Goal: Task Accomplishment & Management: Manage account settings

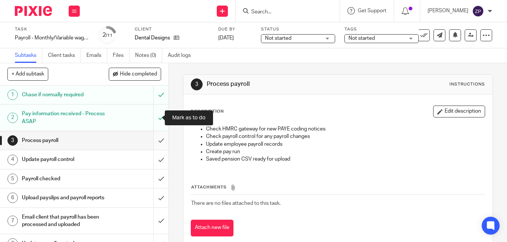
click at [155, 144] on input "submit" at bounding box center [84, 140] width 168 height 19
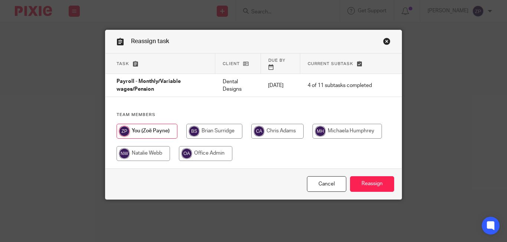
click at [333, 125] on input "radio" at bounding box center [346, 131] width 69 height 15
radio input "true"
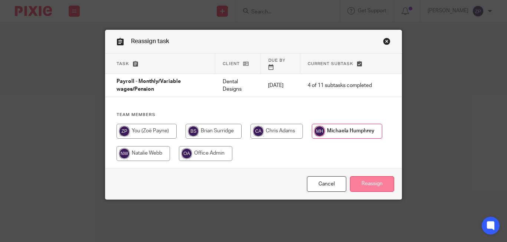
drag, startPoint x: 375, startPoint y: 179, endPoint x: 369, endPoint y: 178, distance: 6.1
click at [375, 179] on input "Reassign" at bounding box center [372, 184] width 44 height 16
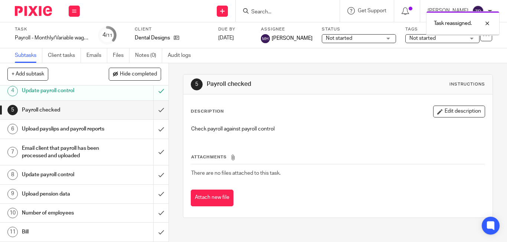
scroll to position [76, 0]
click at [66, 213] on h1 "Number of employees" at bounding box center [63, 212] width 83 height 11
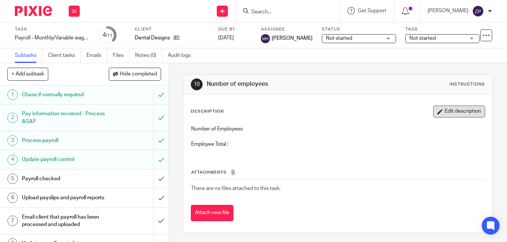
click at [433, 112] on button "Edit description" at bounding box center [459, 111] width 52 height 12
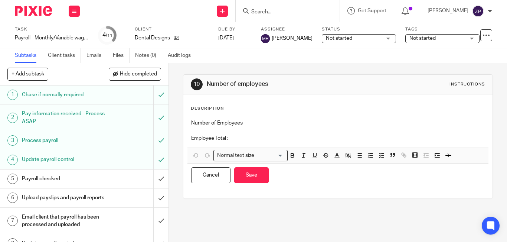
click at [240, 142] on div "Number of Employees Employee Total :" at bounding box center [337, 131] width 301 height 32
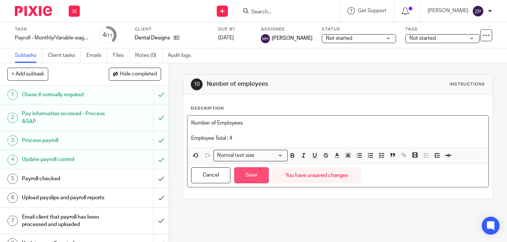
click at [252, 180] on button "Save" at bounding box center [251, 175] width 35 height 16
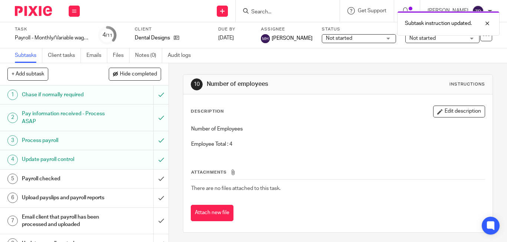
scroll to position [76, 0]
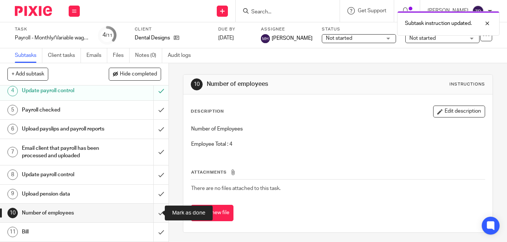
click at [152, 212] on input "submit" at bounding box center [84, 212] width 168 height 19
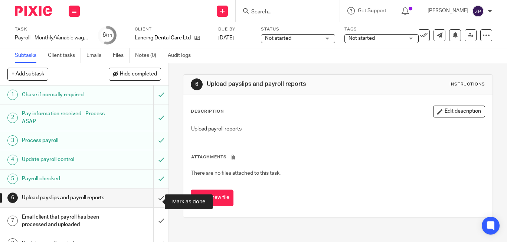
click at [154, 203] on input "submit" at bounding box center [84, 197] width 168 height 19
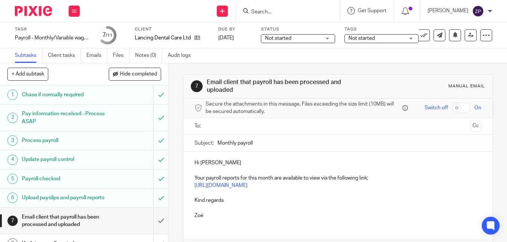
click at [220, 166] on p "Hi [PERSON_NAME]" at bounding box center [337, 162] width 287 height 7
drag, startPoint x: 227, startPoint y: 197, endPoint x: 191, endPoint y: 200, distance: 36.5
click at [191, 200] on div "Hi [PERSON_NAME], Your payroll reports for this month are available to view via…" at bounding box center [337, 187] width 309 height 73
click at [218, 130] on ul at bounding box center [338, 126] width 264 height 12
click at [216, 128] on input "text" at bounding box center [337, 126] width 259 height 9
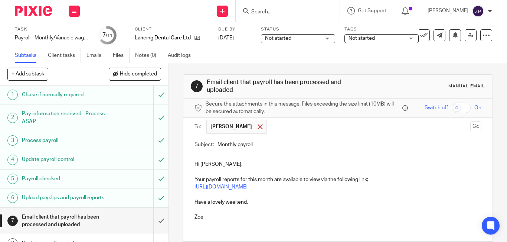
click at [258, 125] on span at bounding box center [260, 126] width 5 height 5
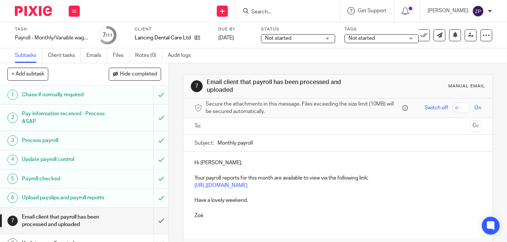
click at [244, 128] on input "text" at bounding box center [337, 126] width 259 height 9
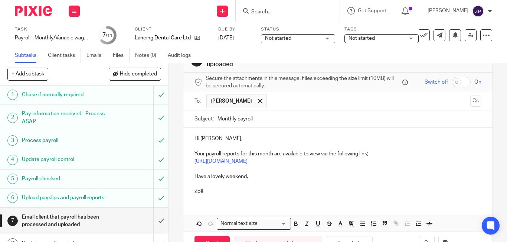
scroll to position [37, 0]
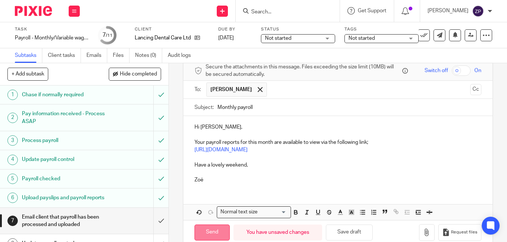
click at [217, 229] on input "Send" at bounding box center [211, 232] width 35 height 16
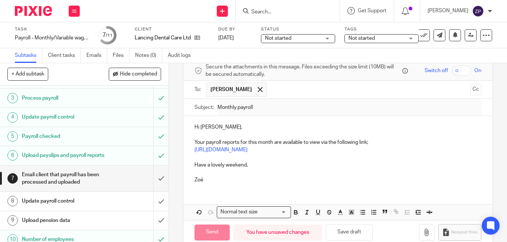
scroll to position [76, 0]
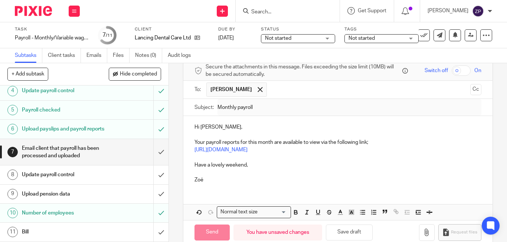
type input "Sent"
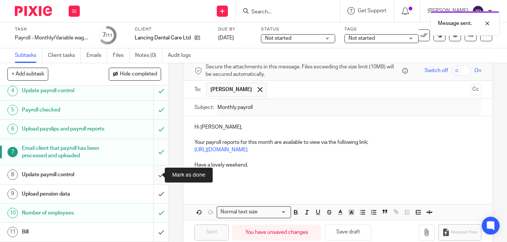
click at [153, 174] on input "submit" at bounding box center [84, 174] width 168 height 19
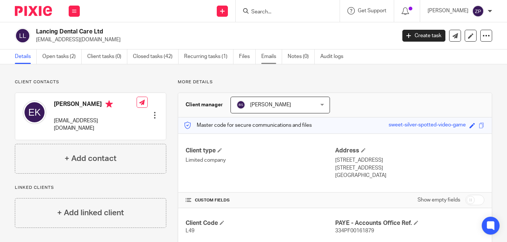
click at [276, 56] on link "Emails" at bounding box center [271, 56] width 21 height 14
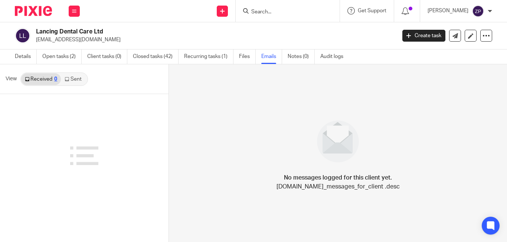
click at [67, 78] on icon at bounding box center [67, 79] width 4 height 4
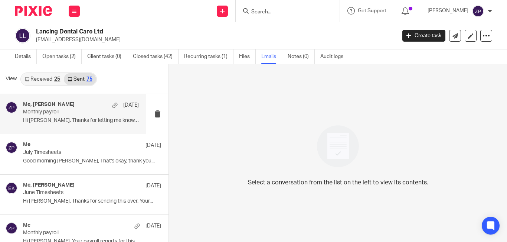
click at [75, 119] on p "Hi Emma, Thanks for letting me know, I've..." at bounding box center [81, 120] width 116 height 6
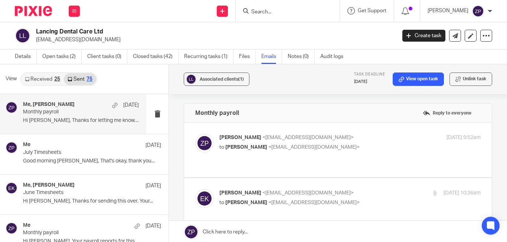
click at [331, 136] on p "Zoe Payne <zoe@boldenandlong.co.uk>" at bounding box center [306, 138] width 174 height 8
checkbox input "true"
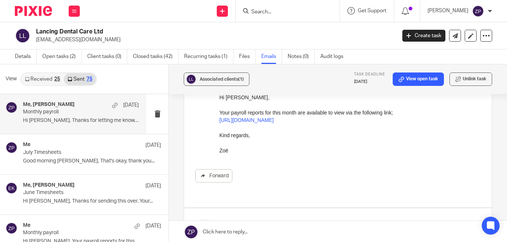
scroll to position [74, 0]
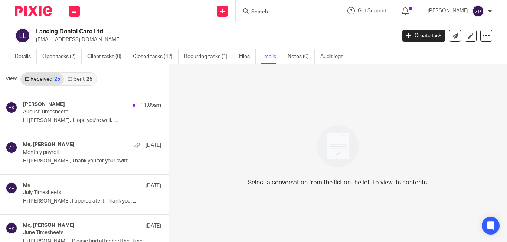
click at [82, 83] on link "Sent 25" at bounding box center [80, 79] width 32 height 12
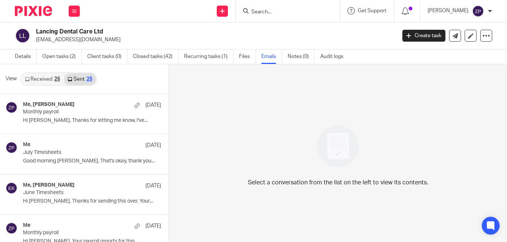
scroll to position [1, 0]
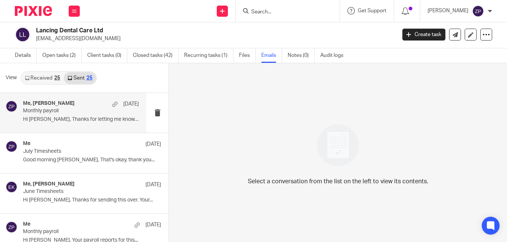
click at [76, 109] on p "Monthly payroll" at bounding box center [69, 111] width 93 height 6
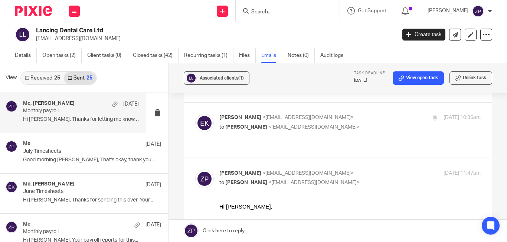
scroll to position [111, 0]
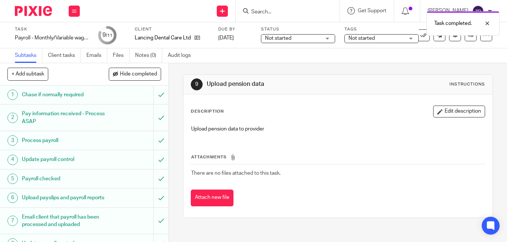
click at [380, 38] on span "Not started" at bounding box center [376, 39] width 56 height 8
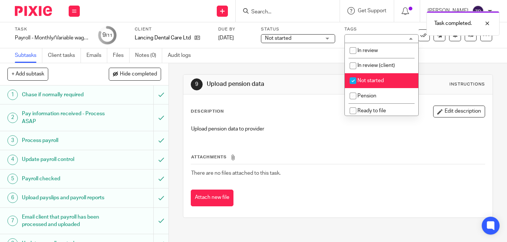
drag, startPoint x: 366, startPoint y: 78, endPoint x: 365, endPoint y: 89, distance: 10.8
click at [365, 78] on span "Not started" at bounding box center [370, 80] width 26 height 5
checkbox input "false"
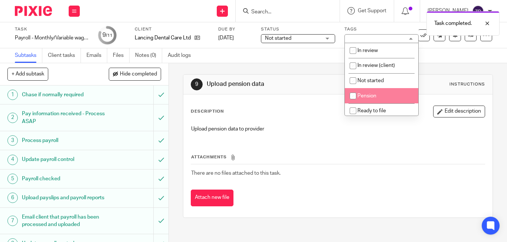
click at [365, 96] on span "Pension" at bounding box center [366, 95] width 19 height 5
checkbox input "true"
click at [38, 7] on img at bounding box center [33, 11] width 37 height 10
